Goal: Transaction & Acquisition: Purchase product/service

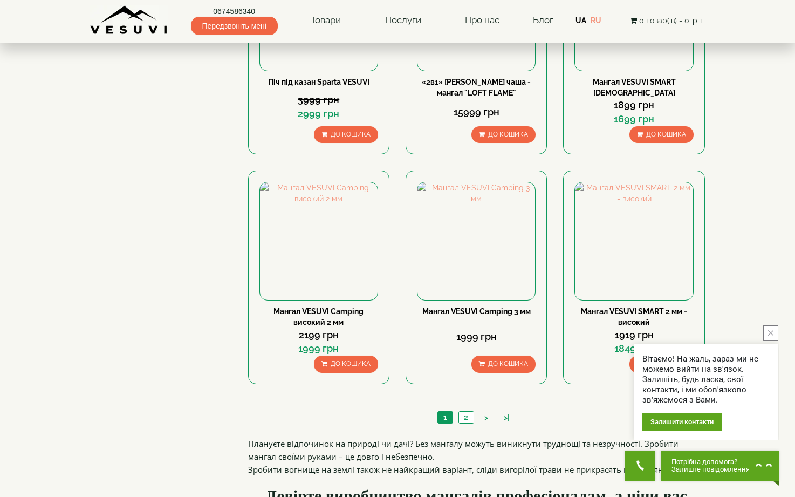
scroll to position [897, 0]
click at [717, 232] on body "0674586340 Передзвоніть мені Товари Булер'яни VESUVI Мангали від заводу VESUVI …" at bounding box center [397, 203] width 795 height 2201
click at [765, 344] on div "Вітаємо! На жаль, зараз ми не можемо вийти на зв'язок. Залишіть, будь ласка, св…" at bounding box center [706, 392] width 144 height 96
click at [769, 337] on button "close button" at bounding box center [770, 332] width 15 height 15
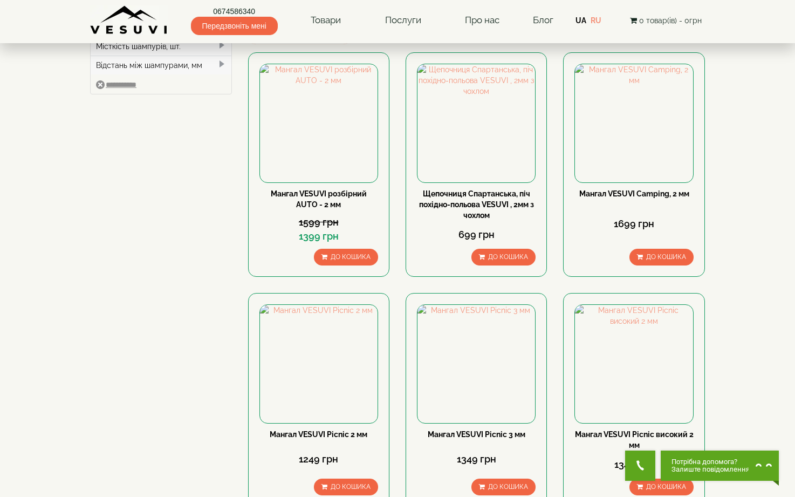
scroll to position [14, 0]
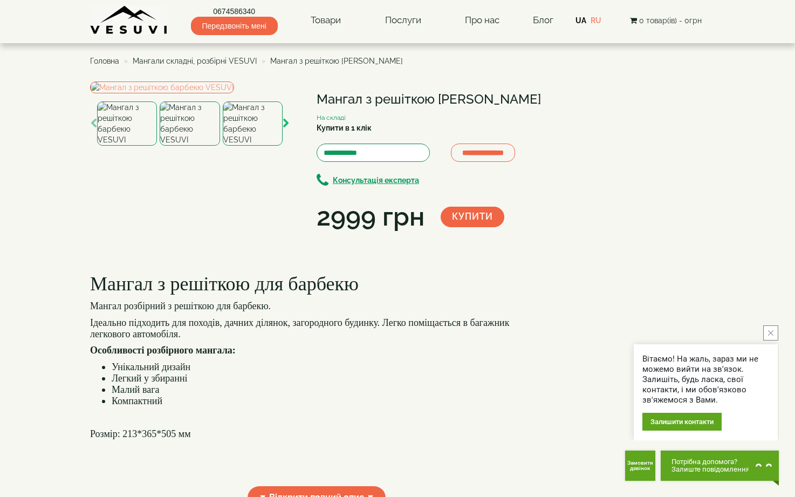
click at [287, 128] on icon "button" at bounding box center [286, 124] width 7 height 10
click at [142, 93] on img at bounding box center [162, 87] width 144 height 12
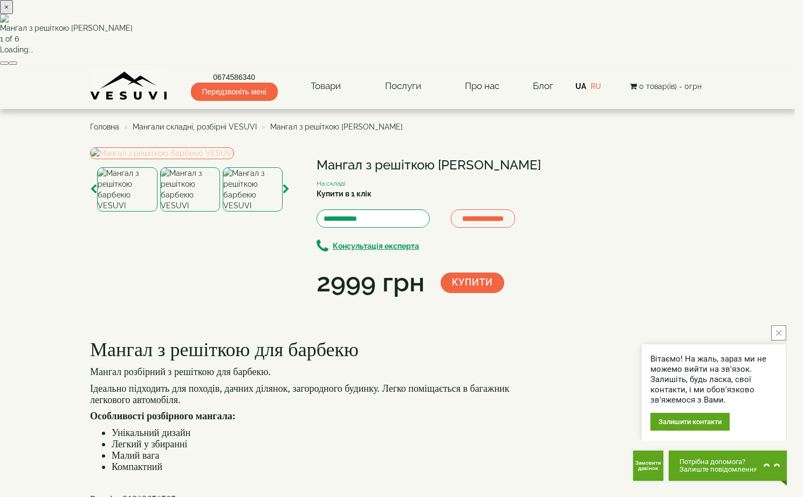
click at [142, 66] on div "× Мангал з решіткою барбекю VESUVI 1 of 6 Loading..." at bounding box center [397, 33] width 795 height 66
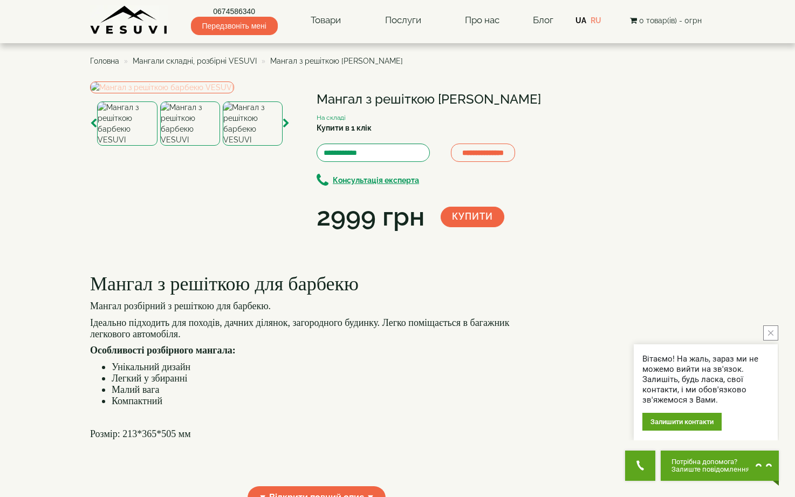
click at [211, 93] on img at bounding box center [162, 87] width 144 height 12
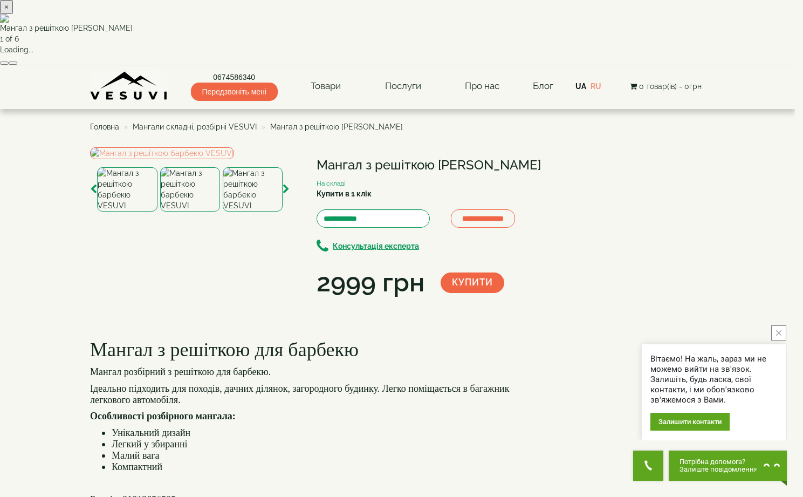
click at [17, 65] on button "button" at bounding box center [13, 62] width 9 height 3
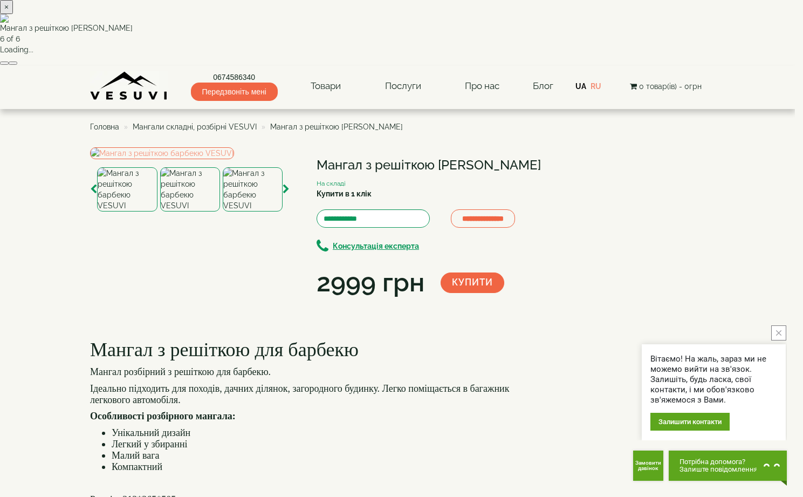
click at [17, 65] on button "button" at bounding box center [13, 62] width 9 height 3
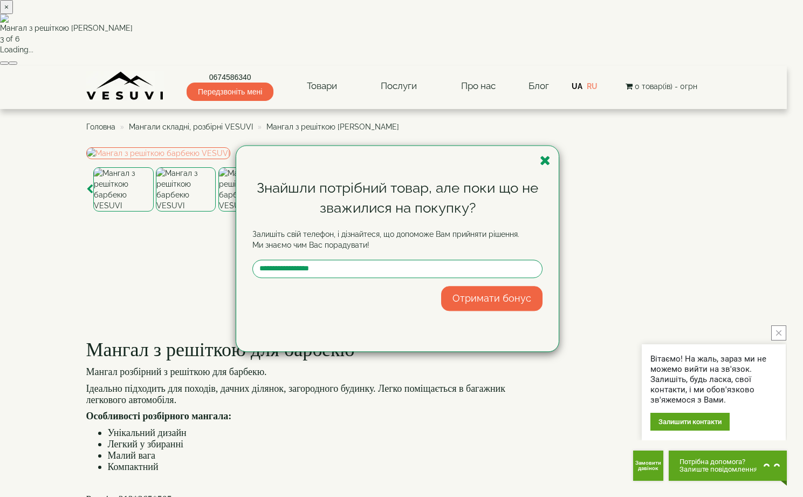
click at [781, 246] on div "Знайшли потрібний товар, але поки що не зважилися на покупку? Залишіть свій тел…" at bounding box center [401, 248] width 803 height 497
click at [551, 163] on div "Знайшли потрібний товар, але поки що не зважилися на покупку? Залишіть свій тел…" at bounding box center [397, 248] width 322 height 205
click at [547, 159] on icon "button" at bounding box center [545, 160] width 11 height 13
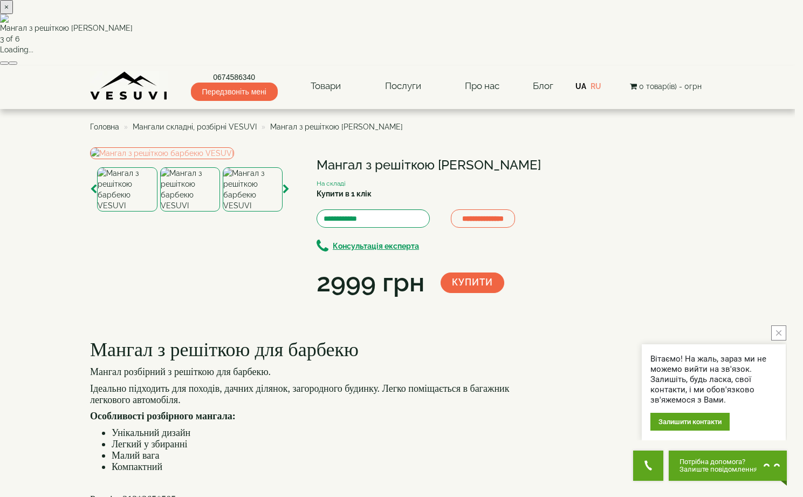
click at [13, 14] on button "×" at bounding box center [6, 7] width 13 height 14
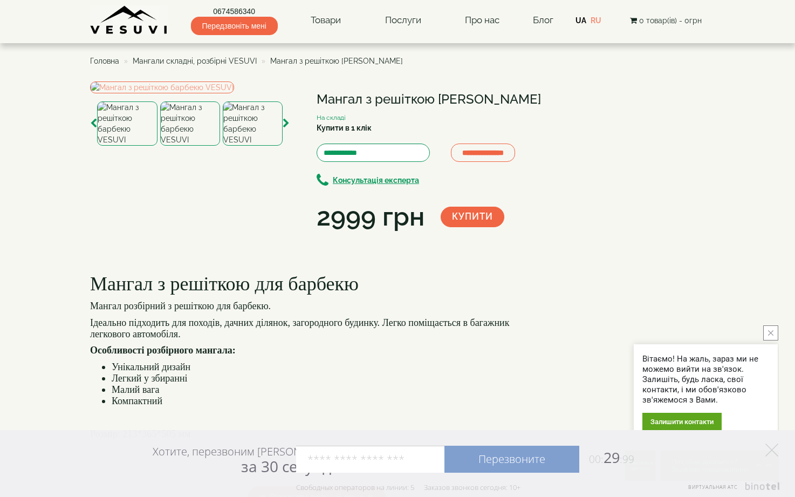
click at [159, 60] on span "Мангали складні, розбірні VESUVI" at bounding box center [195, 61] width 124 height 9
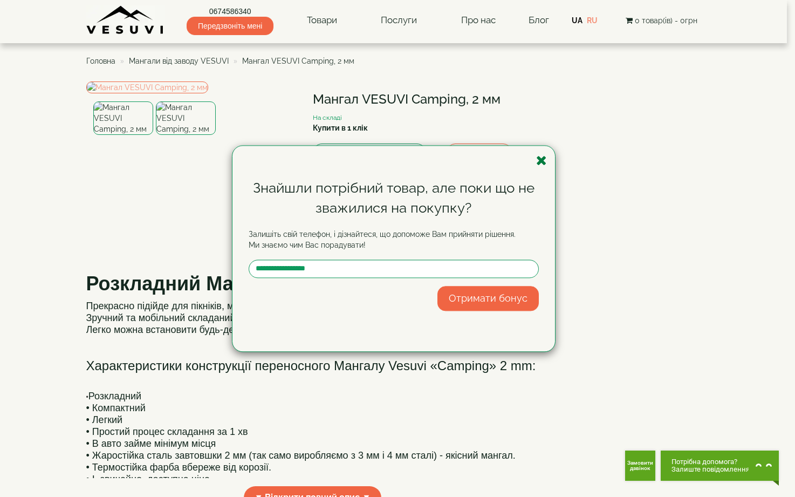
click at [539, 163] on icon "button" at bounding box center [541, 160] width 11 height 13
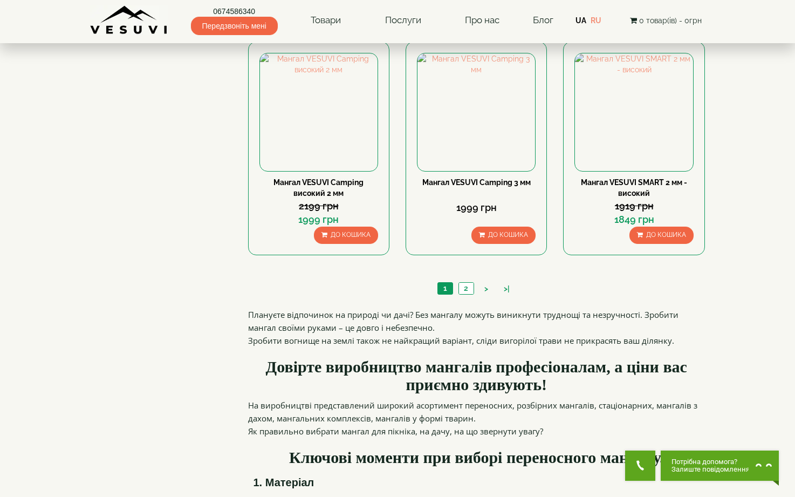
scroll to position [1026, 0]
click at [462, 291] on link "2" at bounding box center [465, 287] width 15 height 11
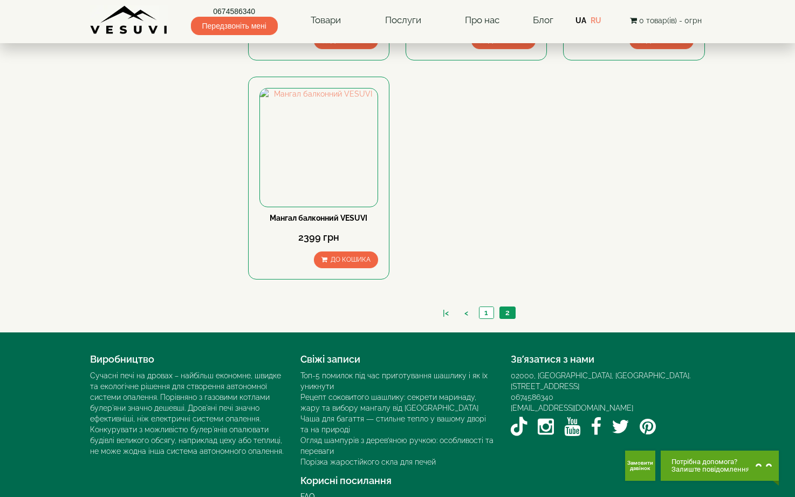
scroll to position [761, 0]
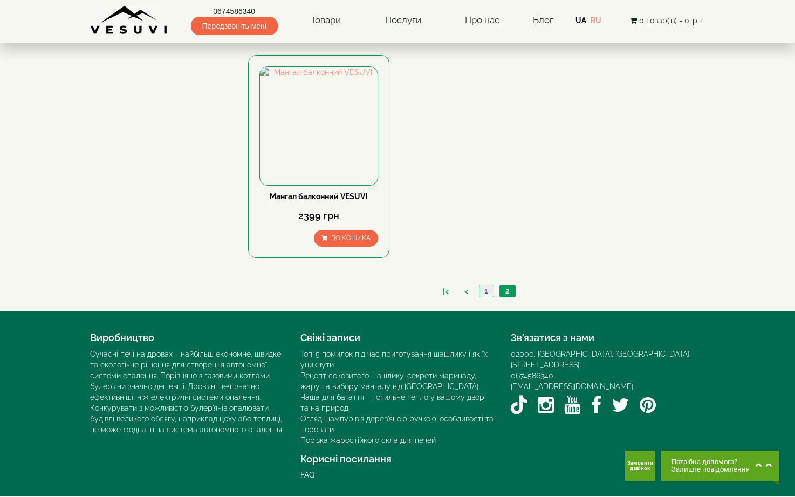
click at [484, 290] on link "1" at bounding box center [486, 290] width 15 height 11
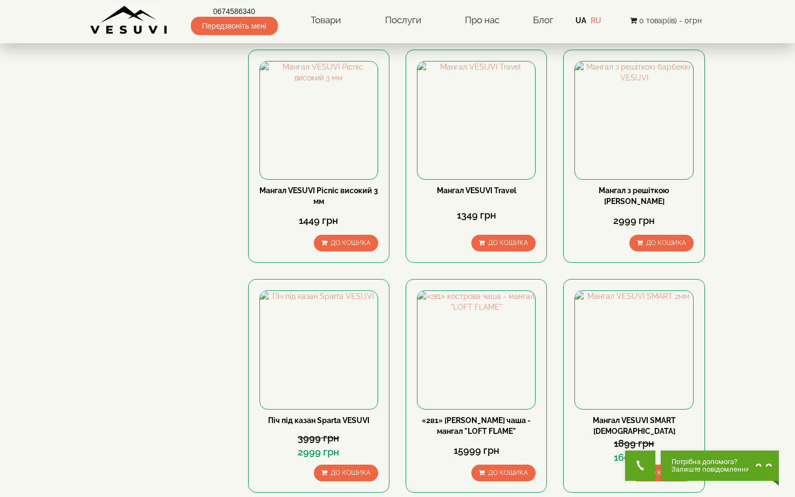
scroll to position [554, 0]
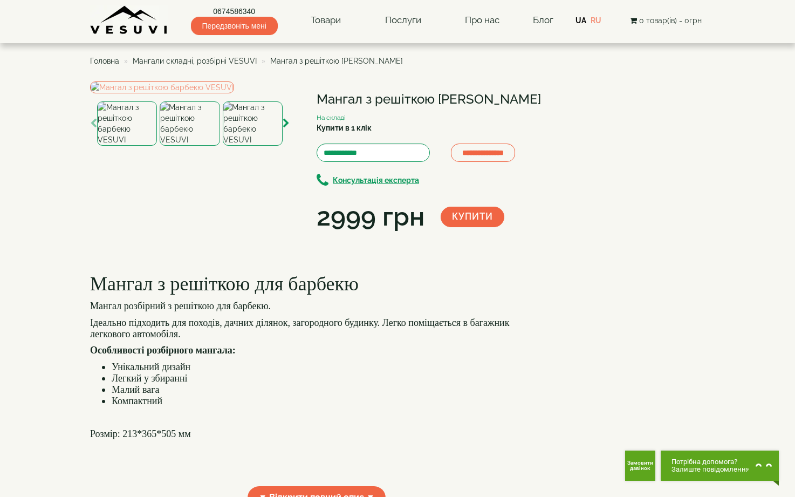
click at [190, 146] on img at bounding box center [190, 123] width 60 height 44
click at [263, 146] on img at bounding box center [253, 123] width 60 height 44
click at [283, 128] on icon "button" at bounding box center [286, 124] width 7 height 10
click at [258, 146] on img at bounding box center [253, 123] width 60 height 44
click at [133, 146] on img at bounding box center [127, 123] width 60 height 44
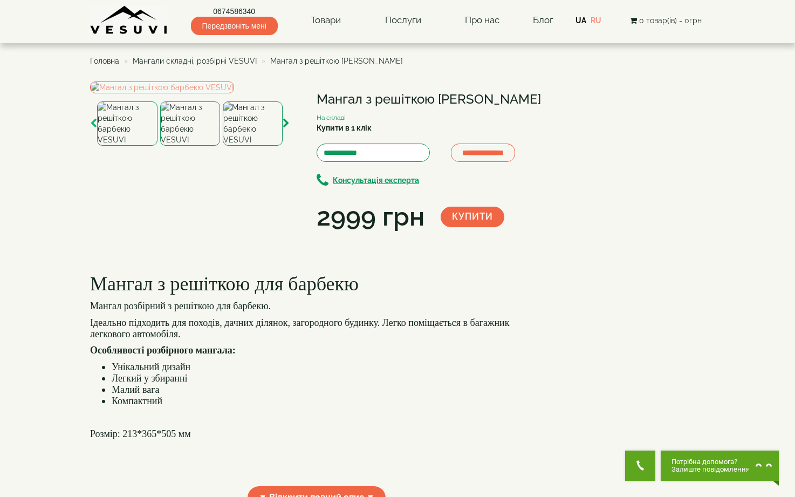
click at [90, 128] on icon "button" at bounding box center [93, 124] width 7 height 10
click at [120, 146] on img at bounding box center [127, 123] width 60 height 44
click at [194, 93] on img at bounding box center [162, 87] width 144 height 12
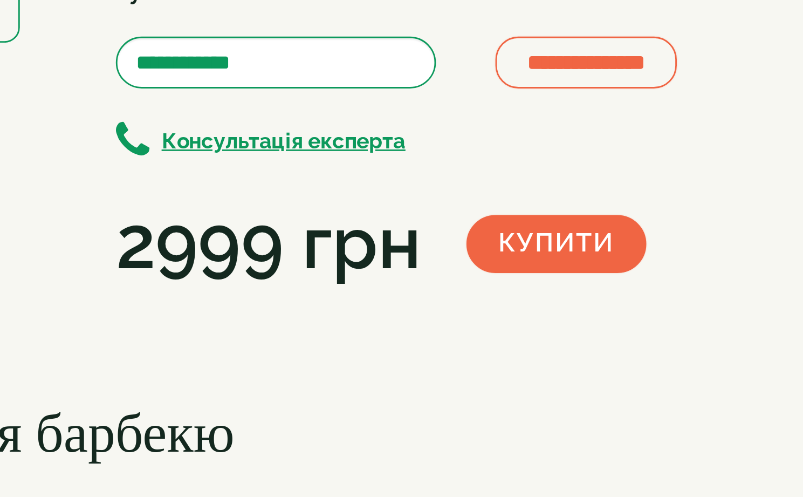
drag, startPoint x: 426, startPoint y: 235, endPoint x: 427, endPoint y: 278, distance: 43.1
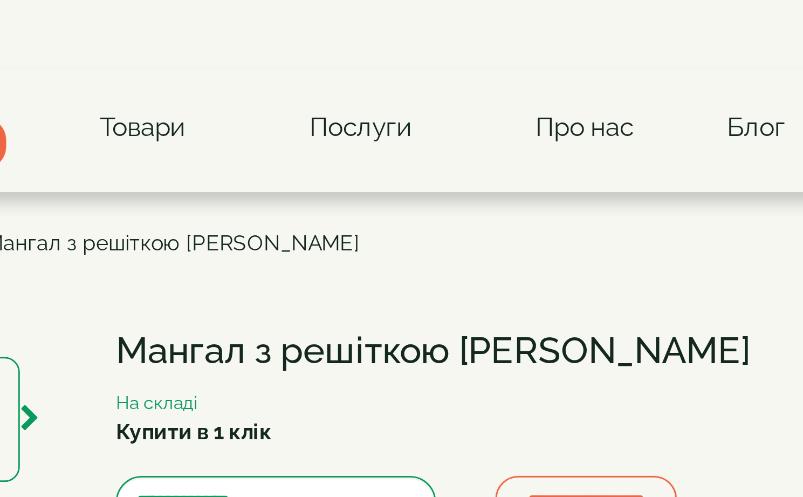
click at [13, 14] on button "×" at bounding box center [6, 7] width 13 height 14
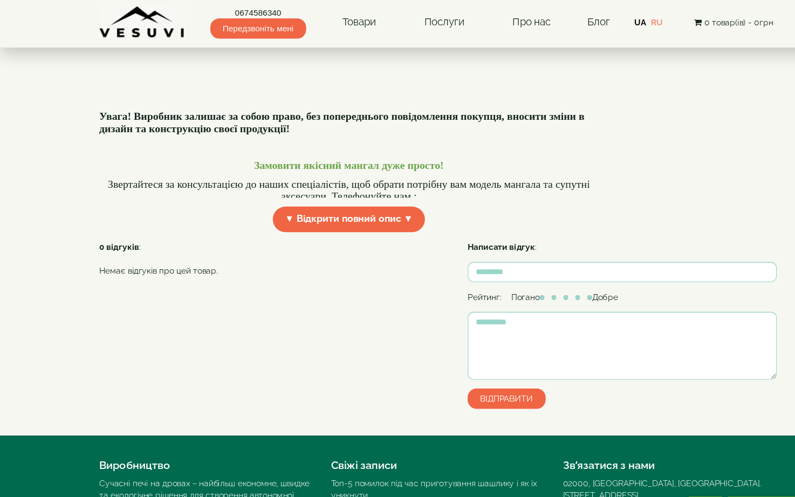
scroll to position [244, 0]
